Goal: Task Accomplishment & Management: Use online tool/utility

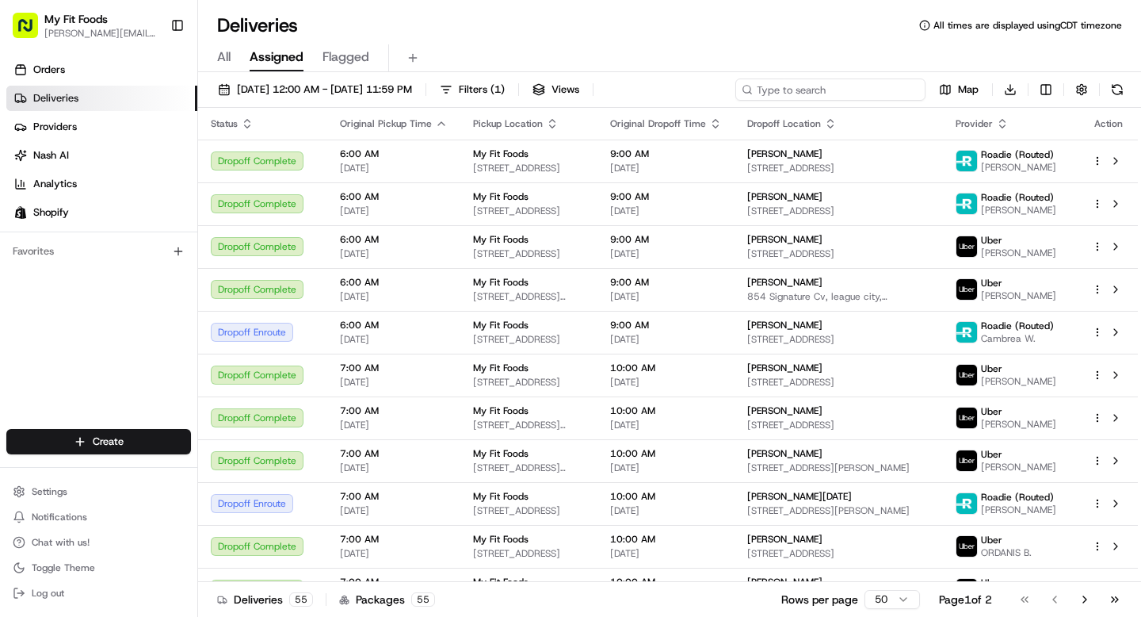
click at [839, 97] on input at bounding box center [831, 89] width 190 height 22
paste input "[PERSON_NAME]"
type input "[PERSON_NAME]"
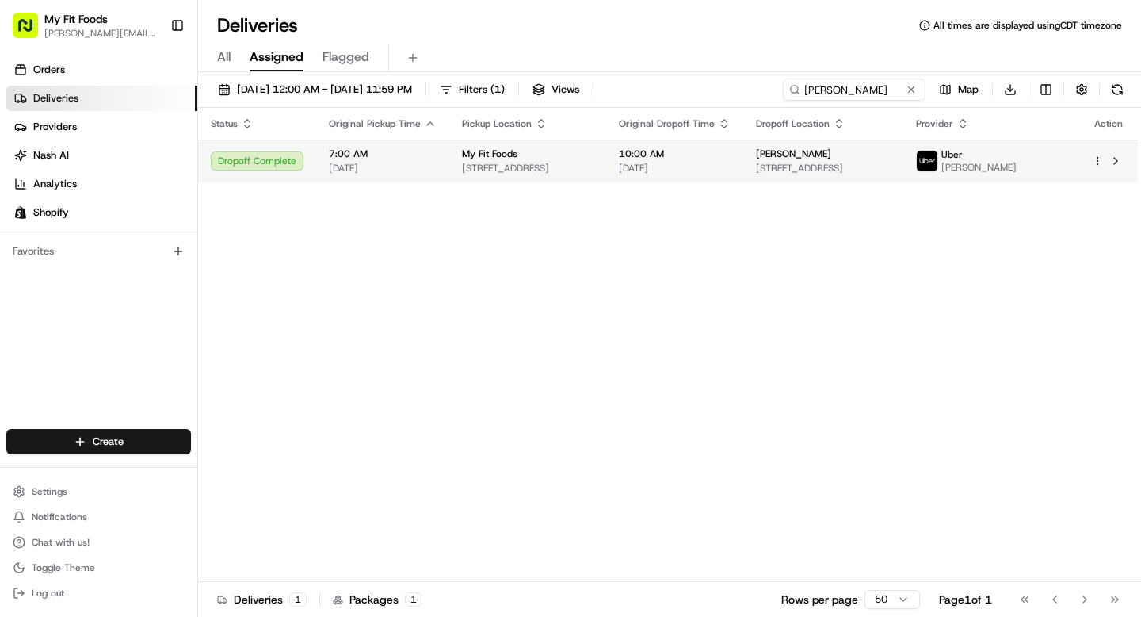
click at [275, 160] on div "Dropoff Complete" at bounding box center [257, 160] width 93 height 19
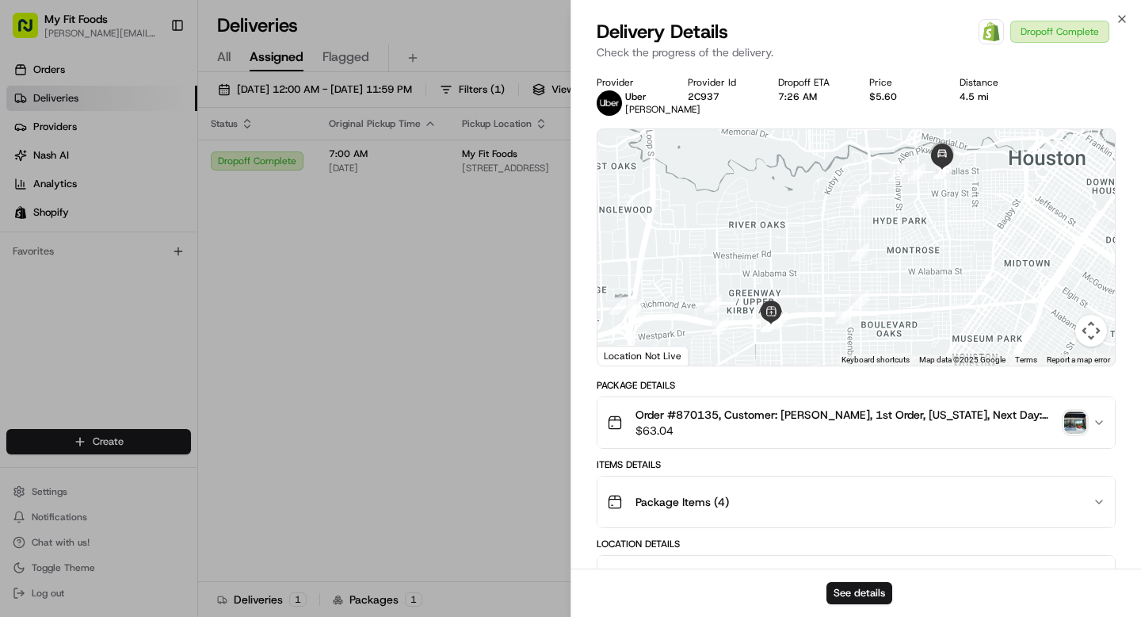
click at [1088, 438] on div "Order #870135, Customer: [PERSON_NAME], 1st Order, [US_STATE], Next Day: [DATE]…" at bounding box center [850, 423] width 486 height 32
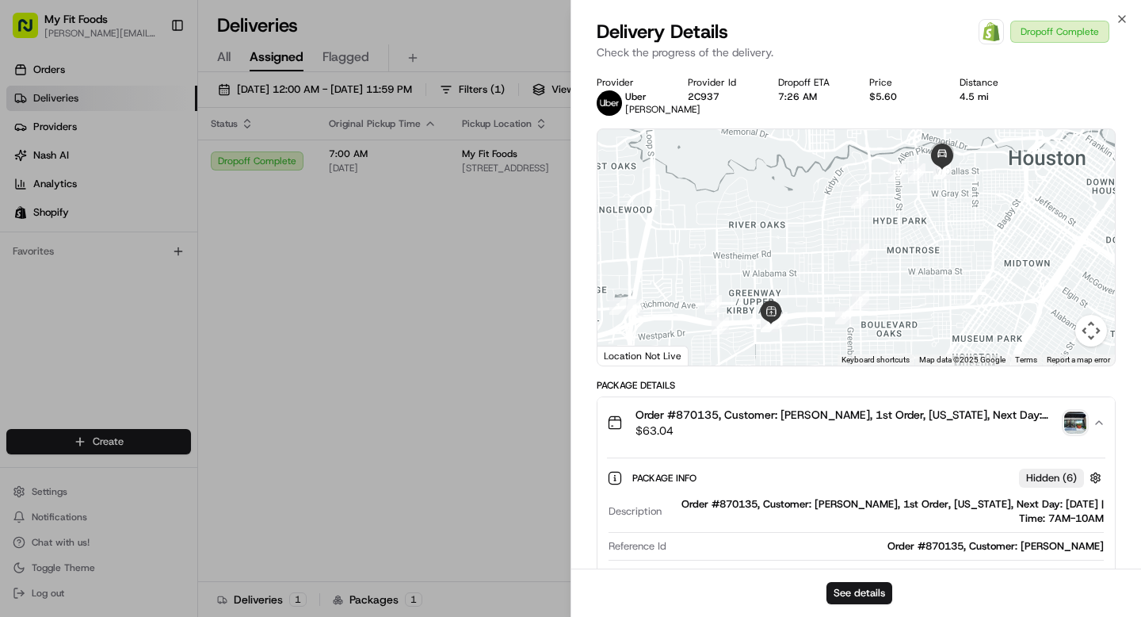
click at [1069, 434] on img "button" at bounding box center [1076, 422] width 22 height 22
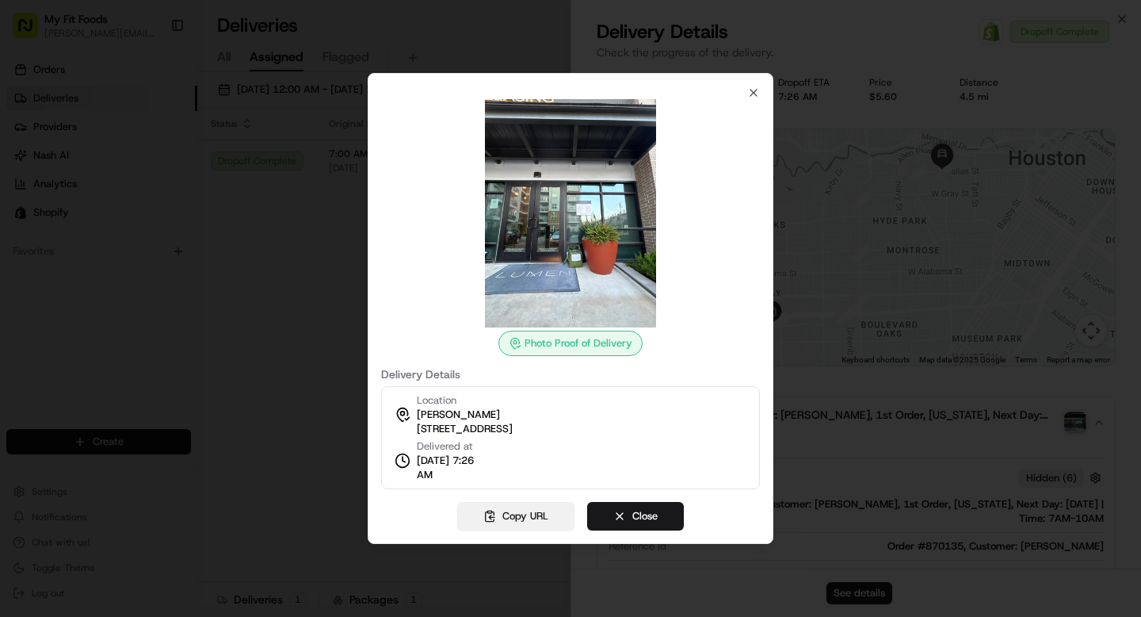
click at [501, 512] on button "Copy URL" at bounding box center [515, 516] width 117 height 29
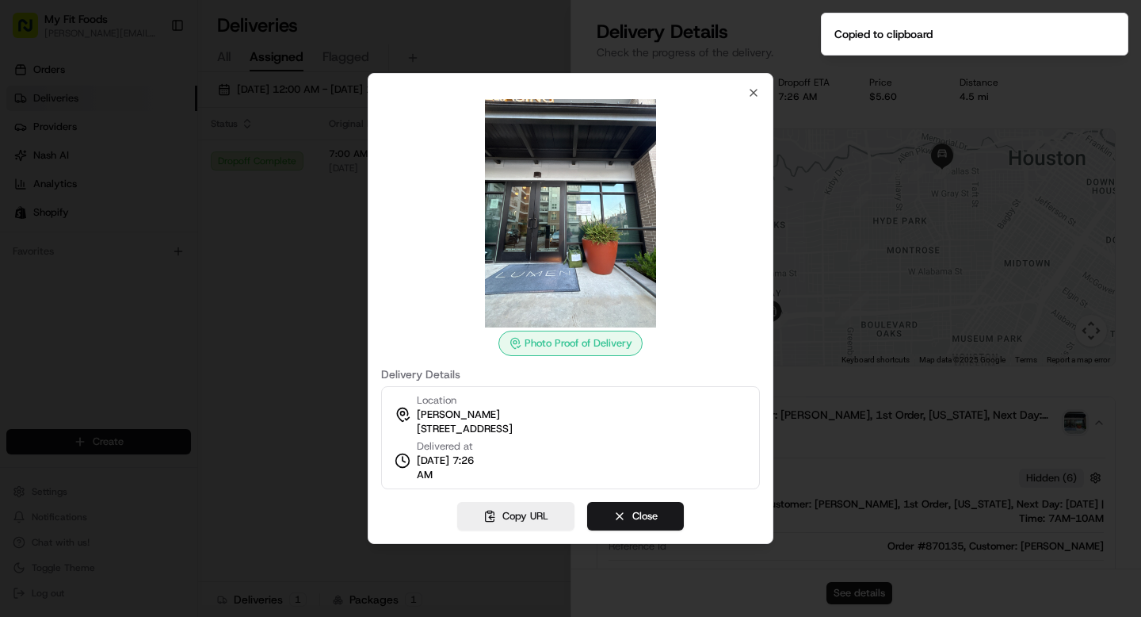
click at [240, 369] on div at bounding box center [570, 308] width 1141 height 617
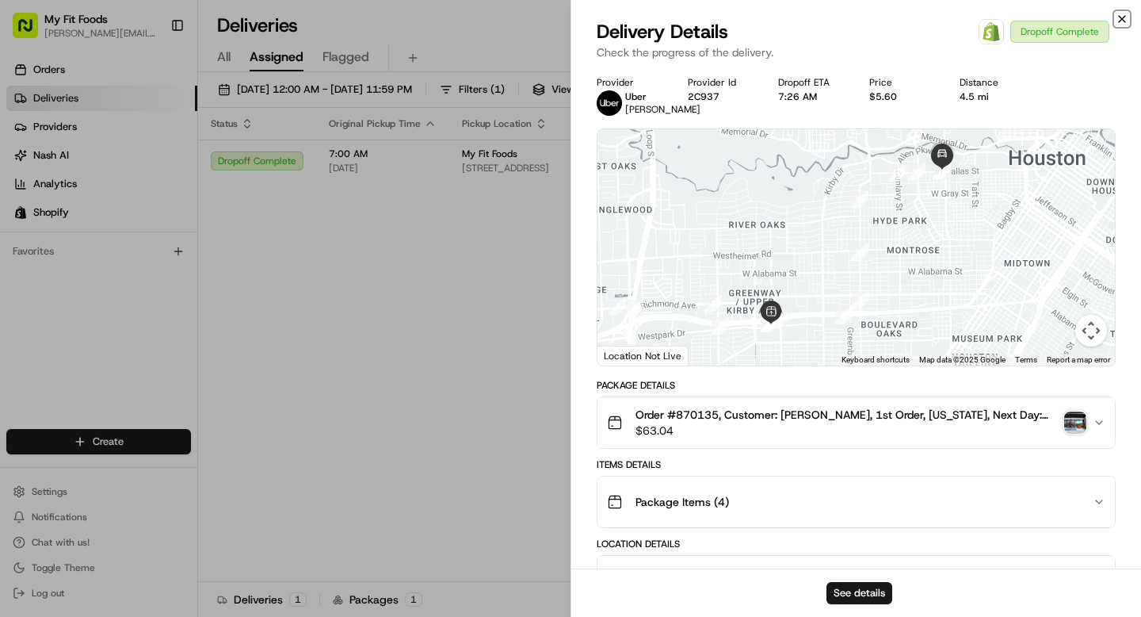
click at [1121, 20] on icon "button" at bounding box center [1122, 19] width 6 height 6
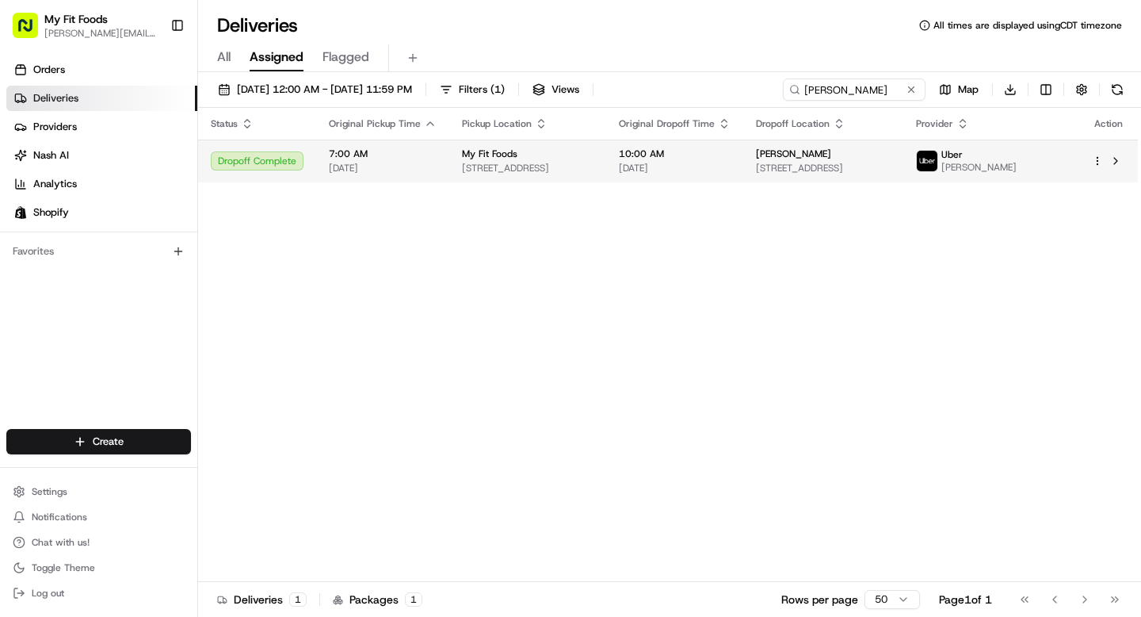
click at [572, 168] on span "[STREET_ADDRESS]" at bounding box center [528, 168] width 132 height 13
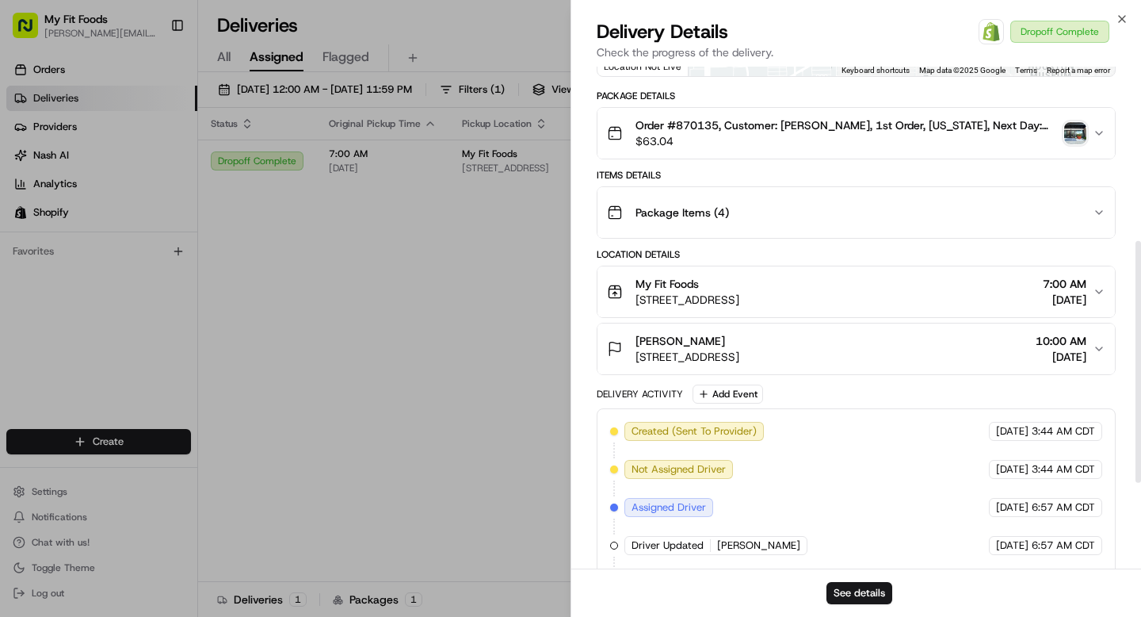
scroll to position [285, 0]
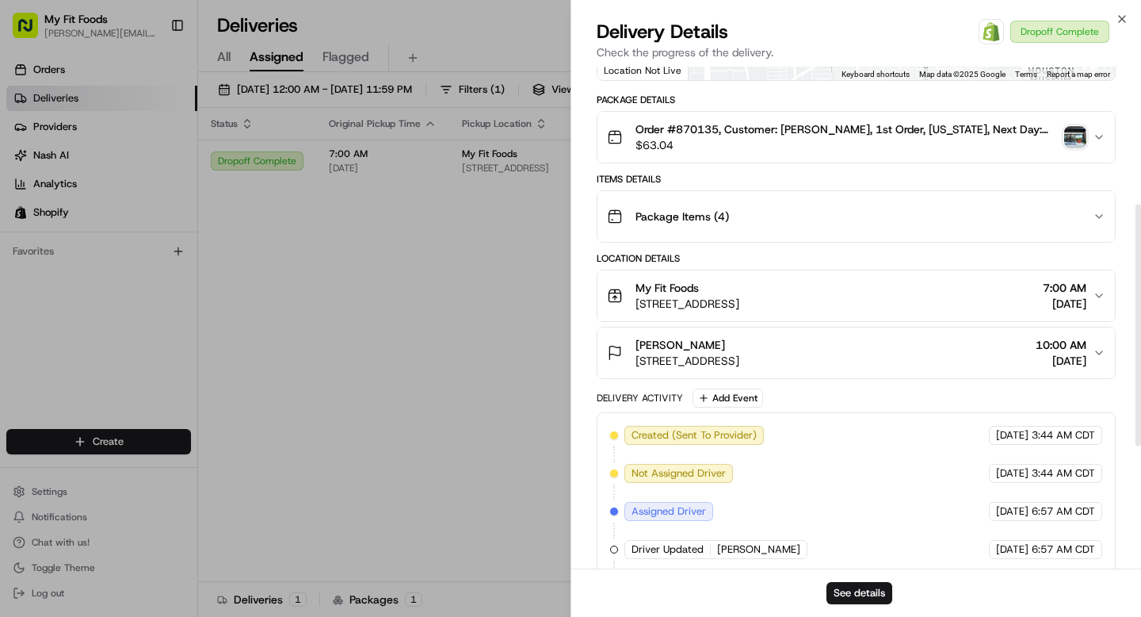
click at [958, 369] on div "[PERSON_NAME] [STREET_ADDRESS] 10:00 AM [DATE]" at bounding box center [850, 353] width 486 height 32
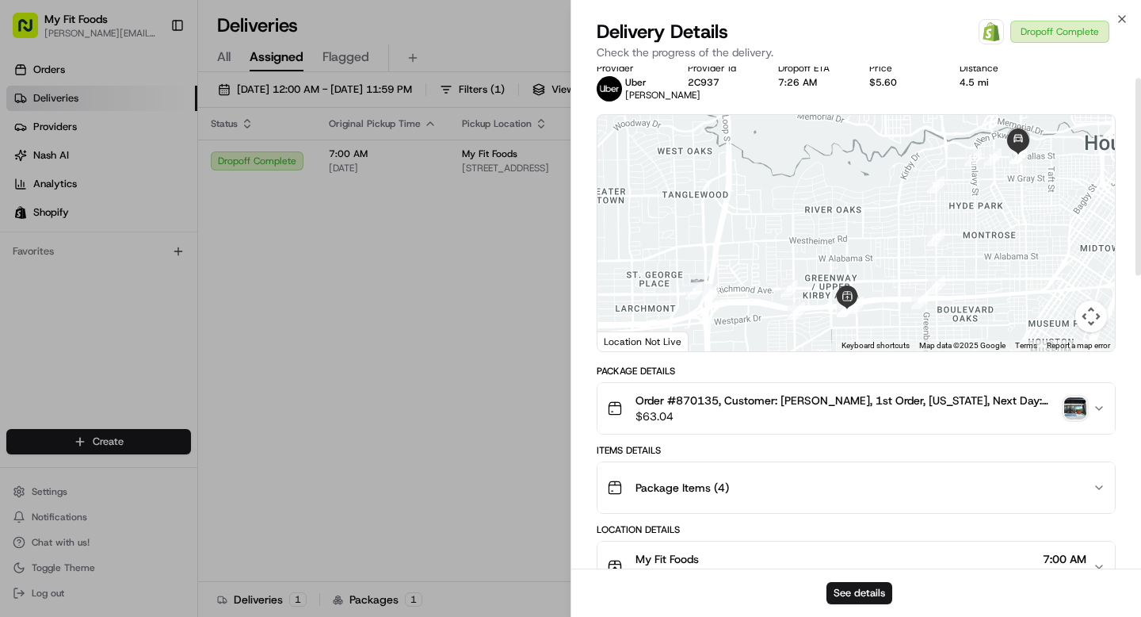
scroll to position [0, 0]
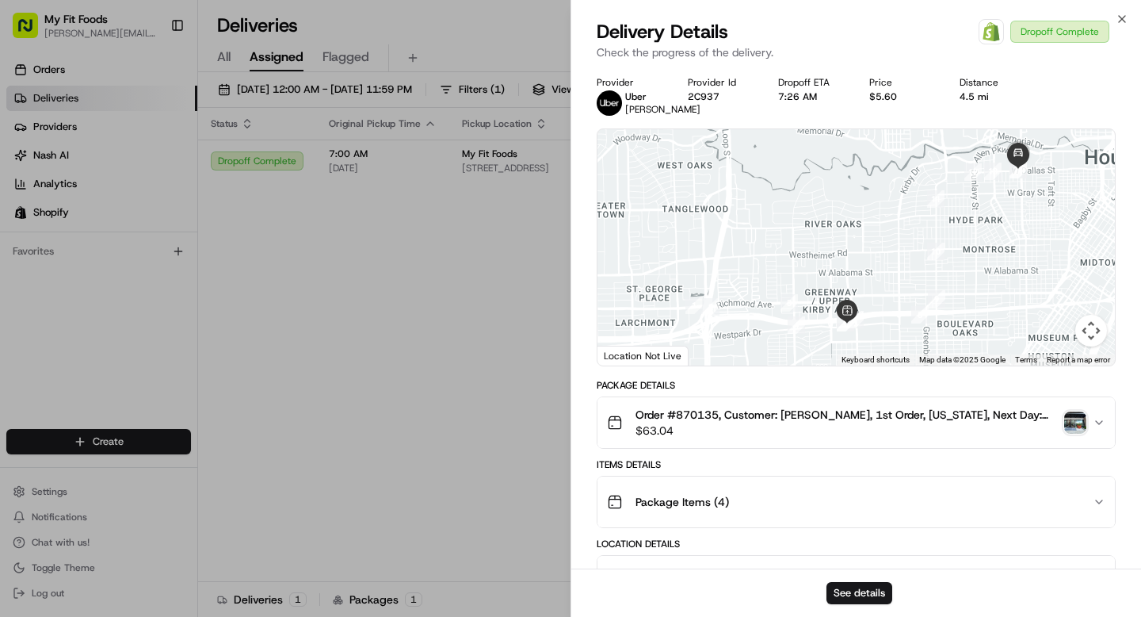
click at [1073, 431] on img "button" at bounding box center [1076, 422] width 22 height 22
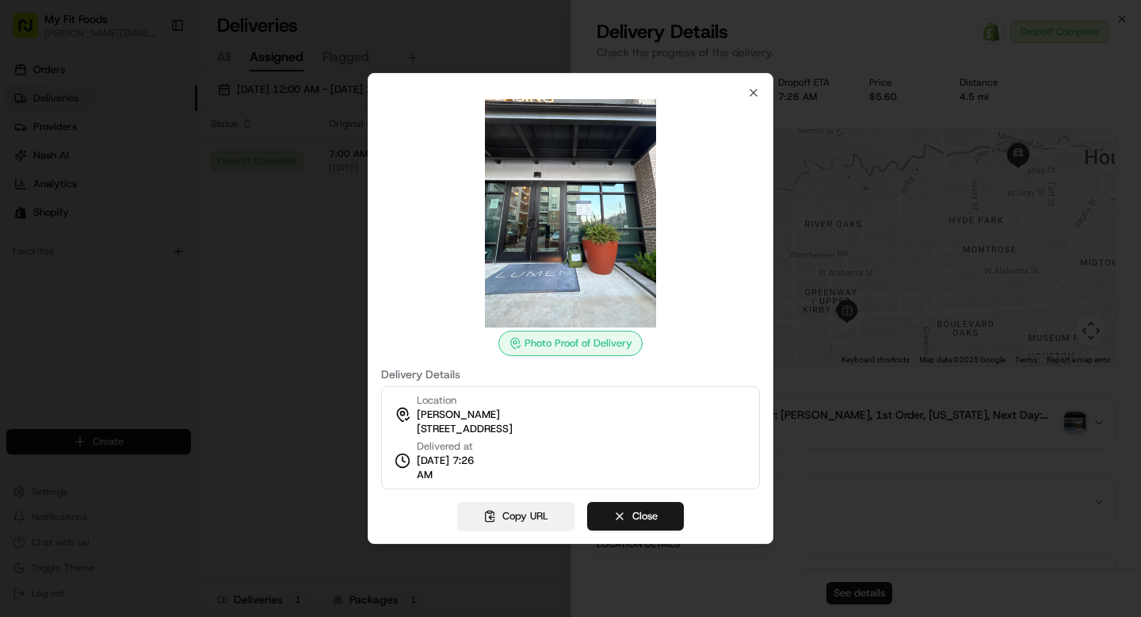
click at [528, 526] on button "Copy URL" at bounding box center [515, 516] width 117 height 29
click at [759, 94] on icon "button" at bounding box center [753, 92] width 13 height 13
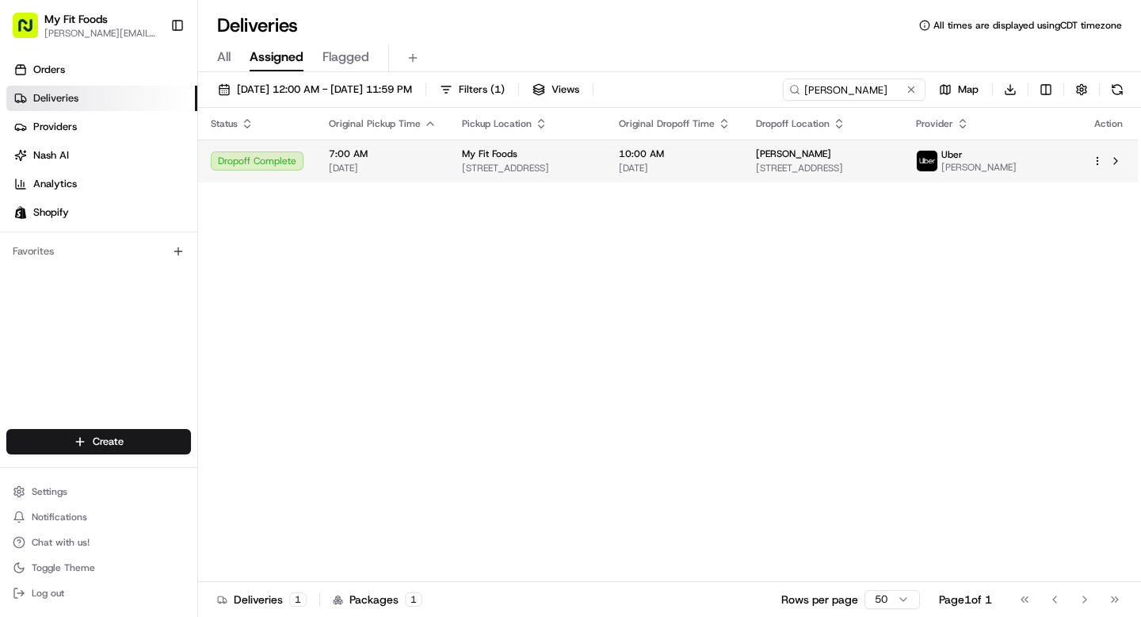
click at [1095, 164] on html "My Fit Foods [EMAIL_ADDRESS][DOMAIN_NAME] Toggle Sidebar Orders Deliveries Prov…" at bounding box center [570, 308] width 1141 height 617
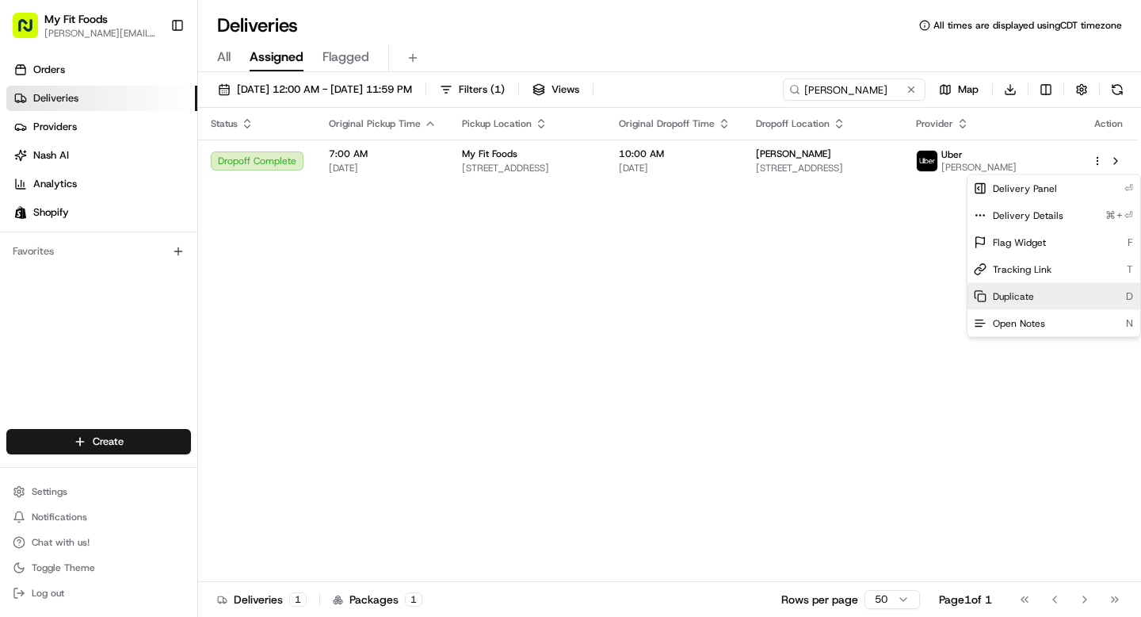
click at [997, 295] on span "Duplicate" at bounding box center [1013, 296] width 41 height 13
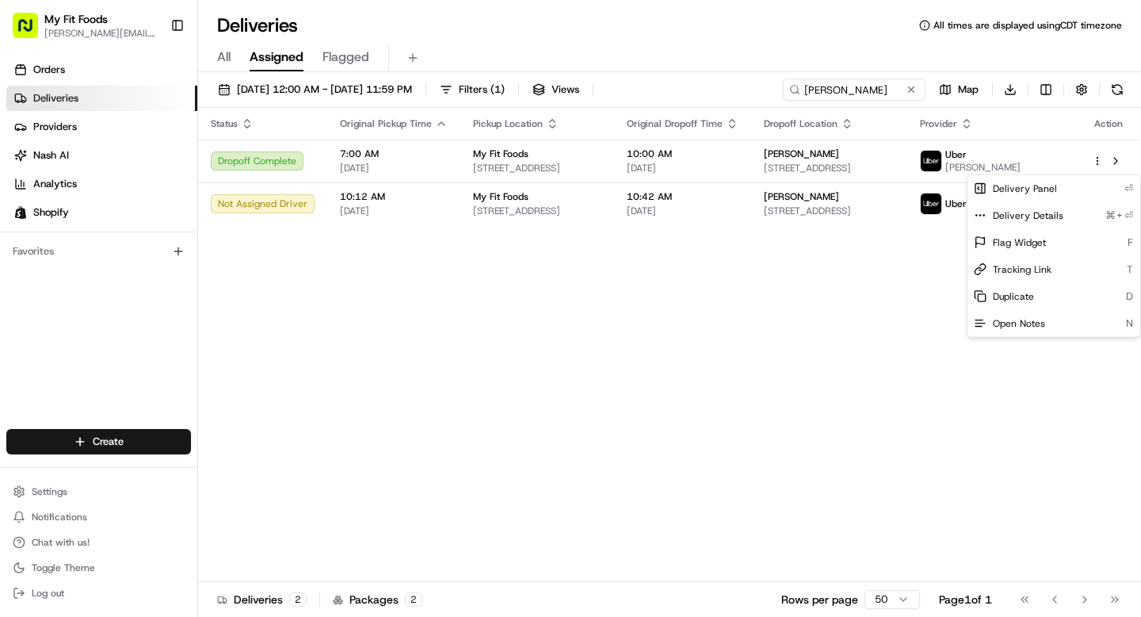
click at [803, 372] on html "My Fit Foods [EMAIL_ADDRESS][DOMAIN_NAME] Toggle Sidebar Orders Deliveries Prov…" at bounding box center [570, 308] width 1141 height 617
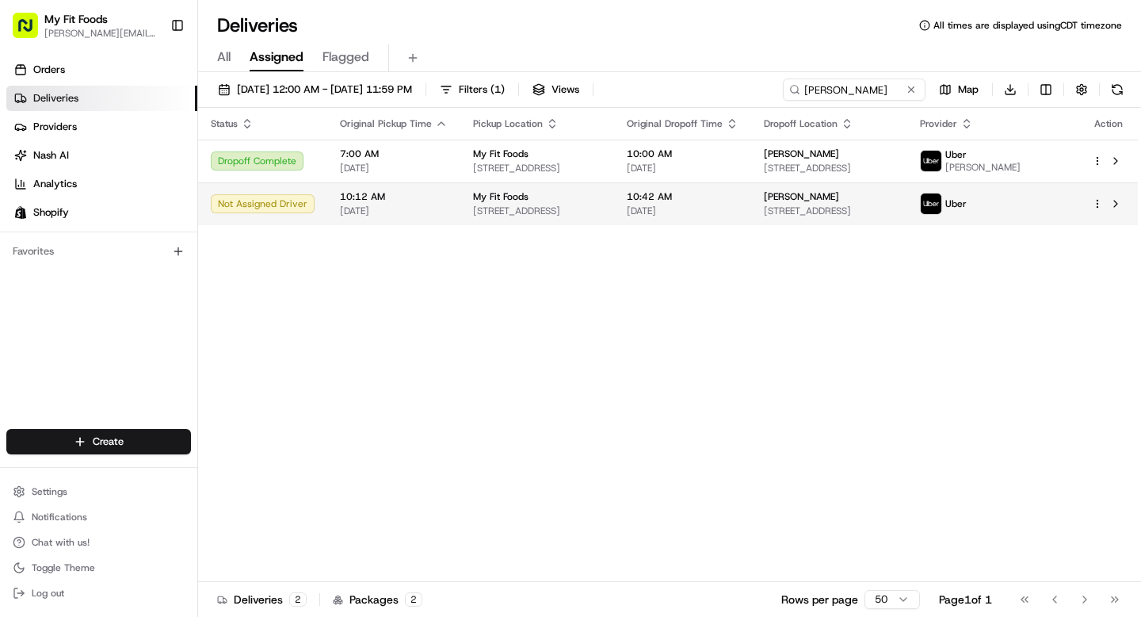
click at [1101, 213] on div at bounding box center [1108, 203] width 33 height 19
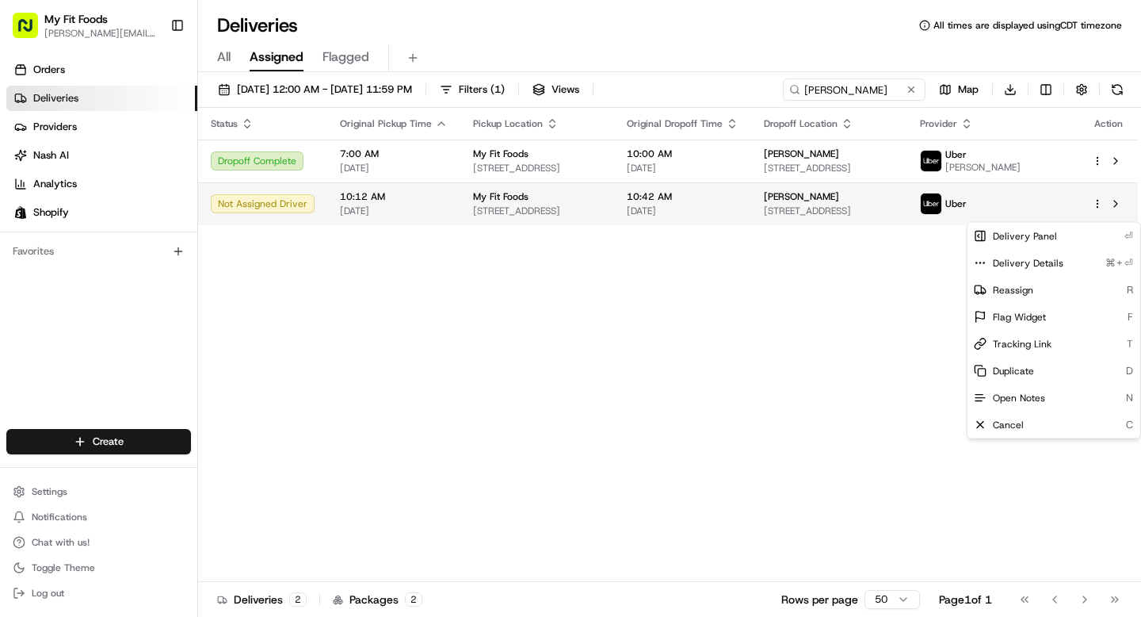
click at [1095, 214] on html "My Fit Foods [EMAIL_ADDRESS][DOMAIN_NAME] Toggle Sidebar Orders Deliveries Prov…" at bounding box center [570, 308] width 1141 height 617
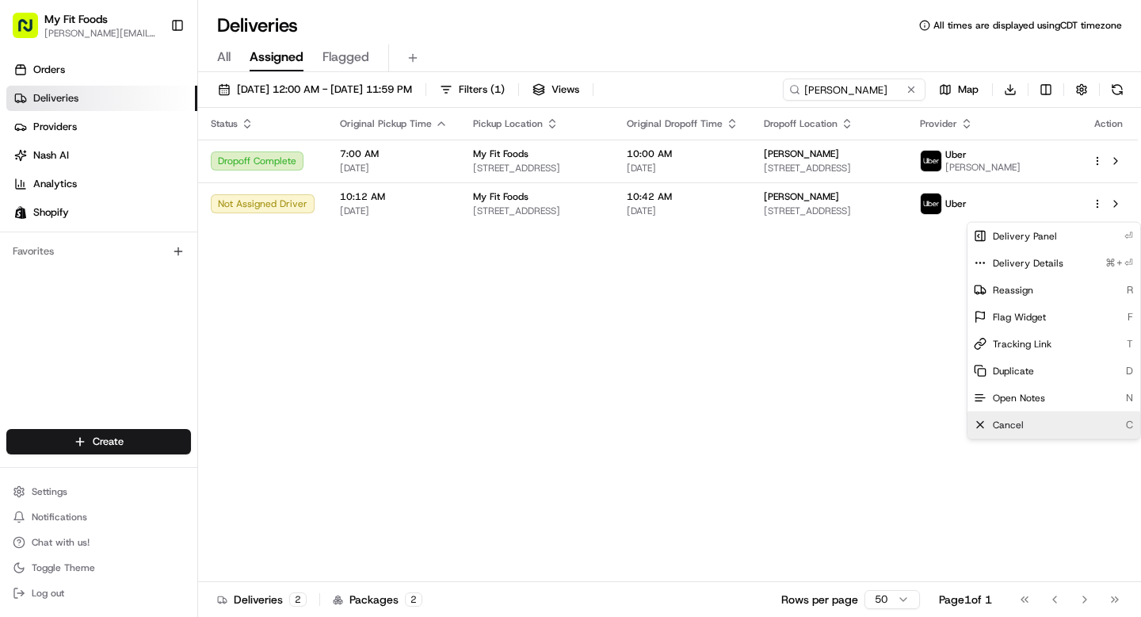
click at [1011, 419] on span "Cancel" at bounding box center [1008, 425] width 31 height 13
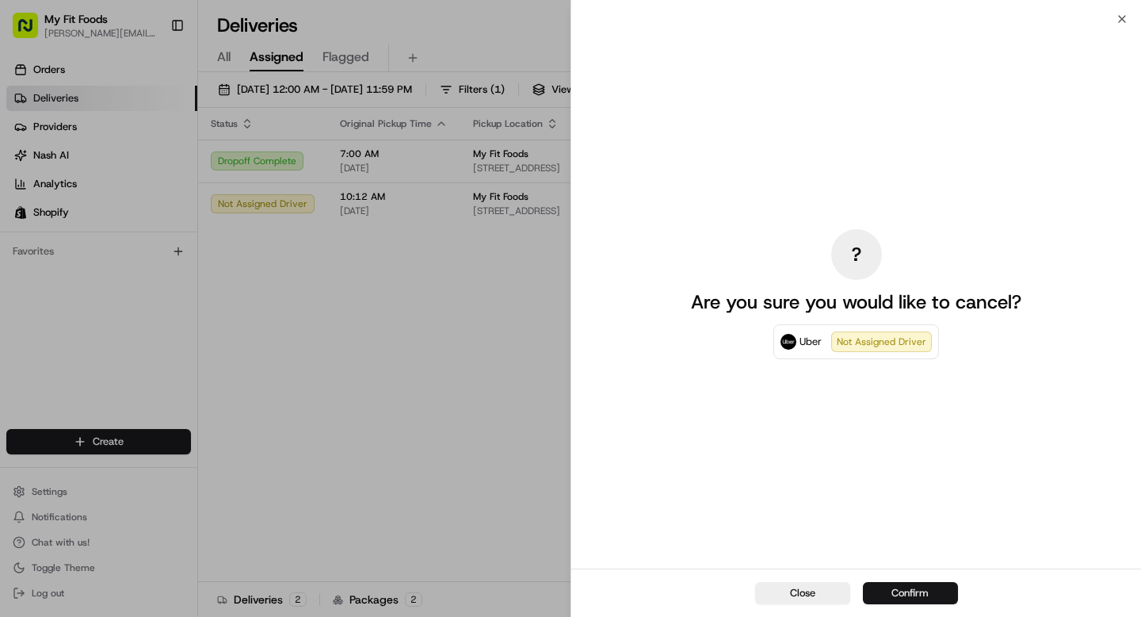
click at [903, 587] on button "Confirm" at bounding box center [910, 593] width 95 height 22
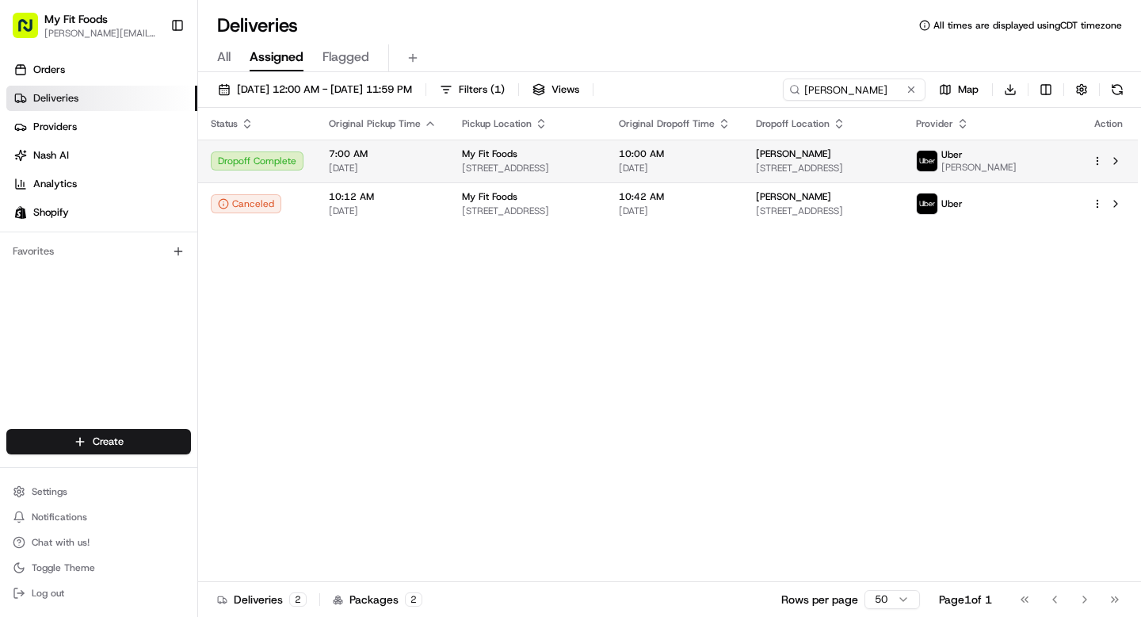
click at [1100, 166] on html "My Fit Foods [EMAIL_ADDRESS][DOMAIN_NAME] Toggle Sidebar Orders Deliveries Prov…" at bounding box center [570, 308] width 1141 height 617
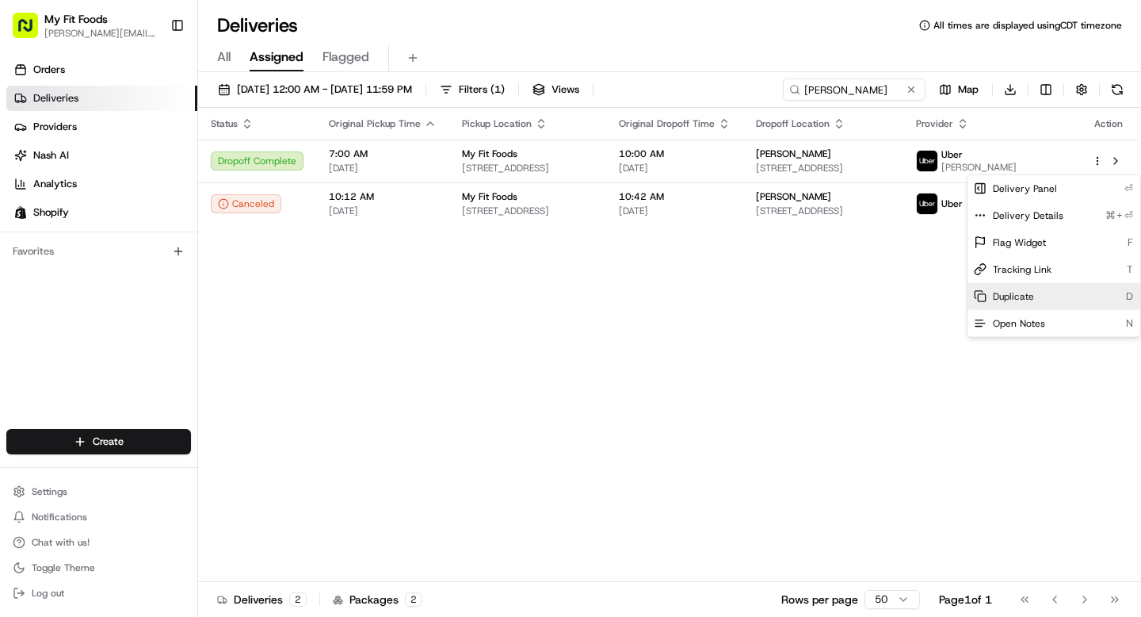
click at [1017, 295] on span "Duplicate" at bounding box center [1013, 296] width 41 height 13
